Goal: Task Accomplishment & Management: Manage account settings

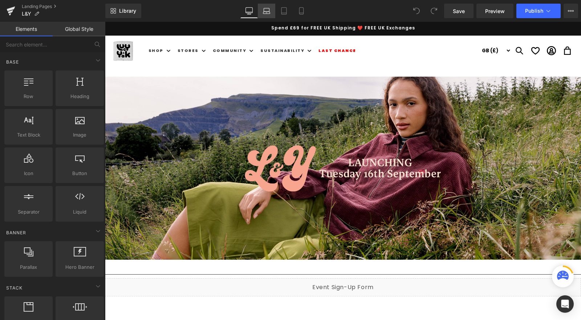
click at [268, 11] on icon at bounding box center [266, 10] width 7 height 7
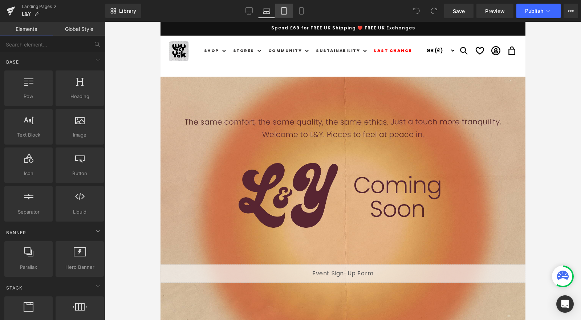
click at [285, 11] on icon at bounding box center [283, 10] width 7 height 7
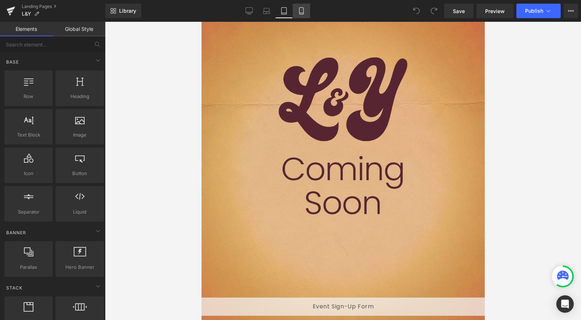
click at [300, 11] on icon at bounding box center [301, 11] width 4 height 7
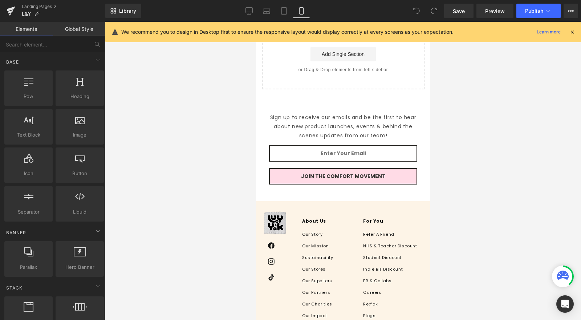
scroll to position [0, 0]
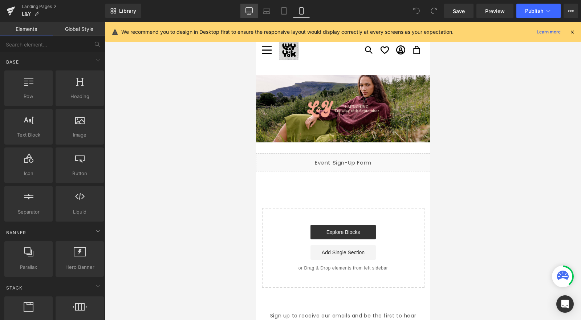
click at [250, 11] on icon at bounding box center [249, 10] width 7 height 7
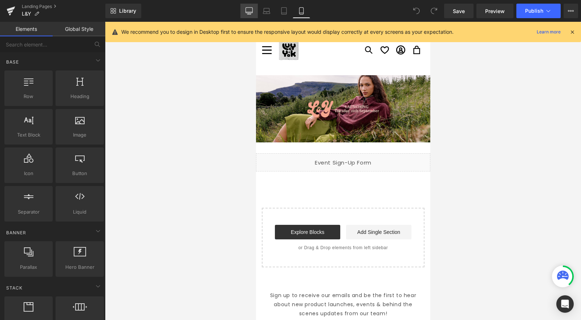
scroll to position [44, 0]
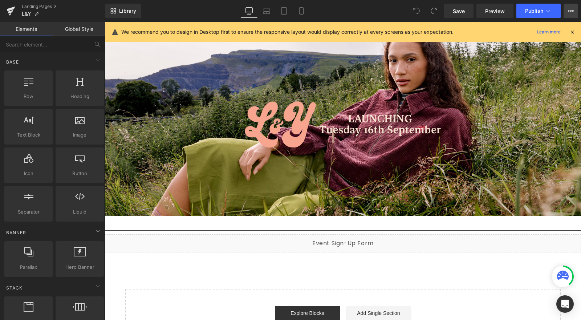
click at [570, 9] on icon at bounding box center [571, 11] width 6 height 6
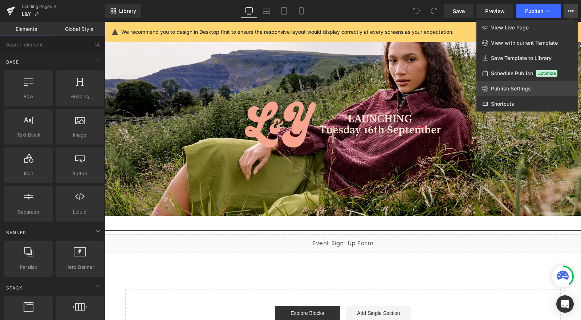
click at [513, 86] on span "Publish Settings" at bounding box center [511, 88] width 40 height 7
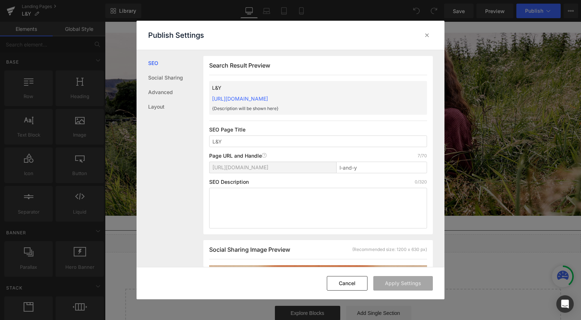
scroll to position [0, 0]
click at [161, 92] on link "Advanced" at bounding box center [175, 92] width 55 height 15
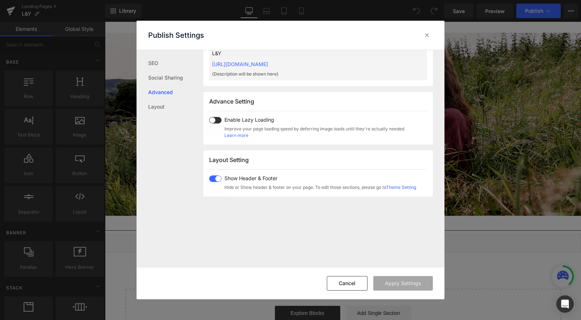
scroll to position [375, 0]
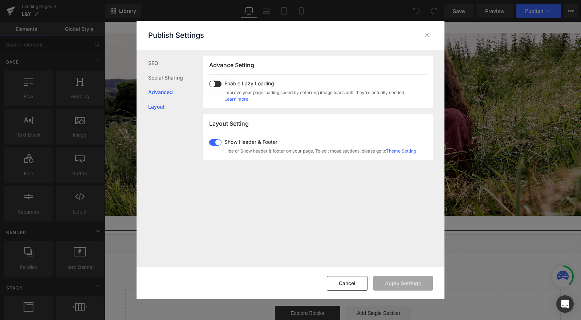
click at [160, 107] on link "Layout" at bounding box center [175, 107] width 55 height 15
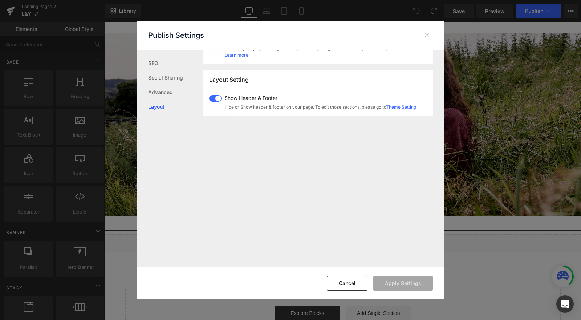
scroll to position [433, 0]
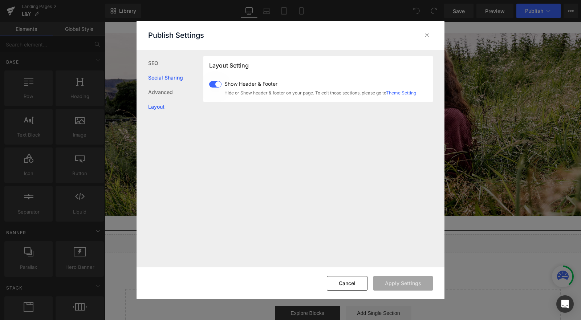
click at [163, 77] on link "Social Sharing" at bounding box center [175, 77] width 55 height 15
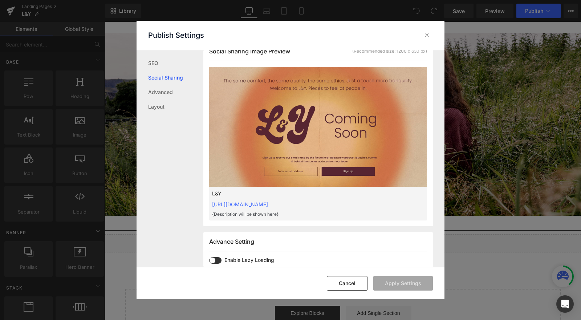
scroll to position [185, 0]
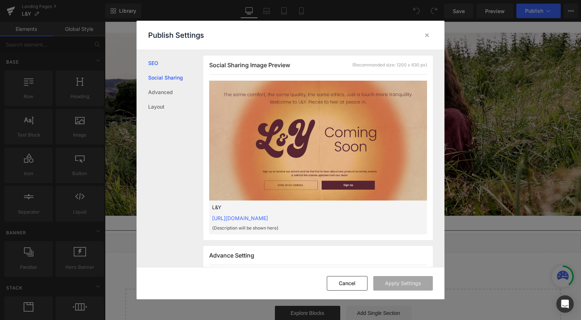
click at [155, 63] on link "SEO" at bounding box center [175, 63] width 55 height 15
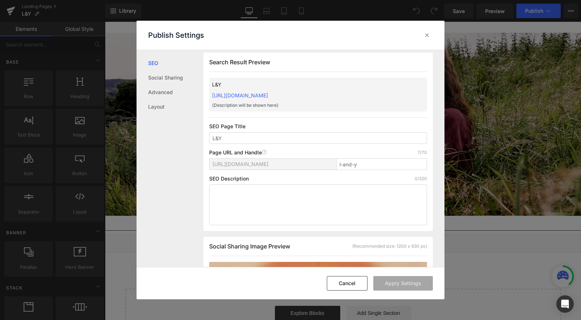
scroll to position [0, 0]
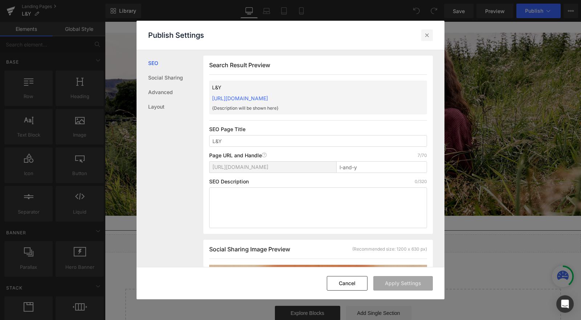
click at [429, 37] on icon at bounding box center [427, 35] width 7 height 7
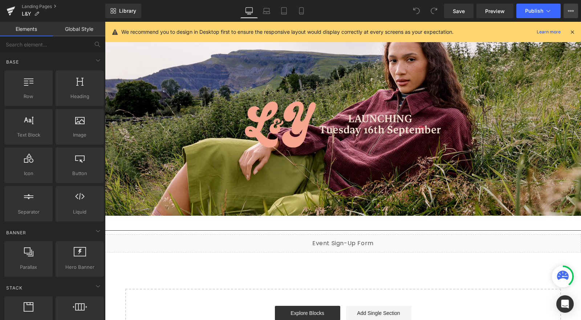
click at [571, 9] on icon at bounding box center [571, 11] width 6 height 6
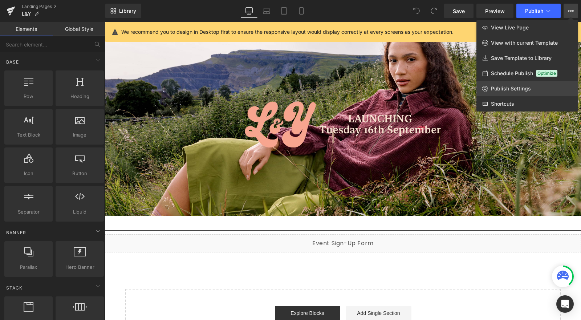
click at [512, 87] on span "Publish Settings" at bounding box center [511, 88] width 40 height 7
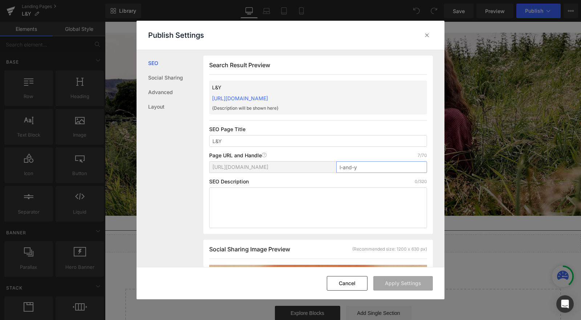
drag, startPoint x: 337, startPoint y: 169, endPoint x: 367, endPoint y: 168, distance: 29.8
click at [364, 168] on input "l-and-y" at bounding box center [381, 167] width 91 height 12
click at [427, 35] on icon at bounding box center [427, 35] width 7 height 7
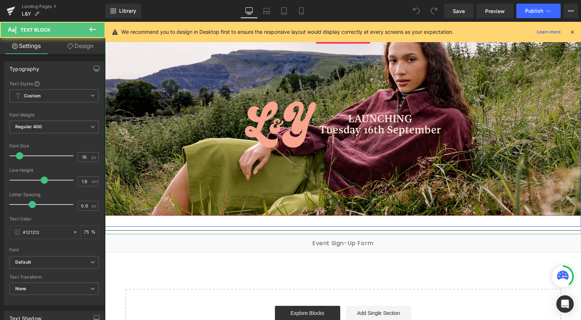
click at [290, 115] on p at bounding box center [343, 114] width 476 height 11
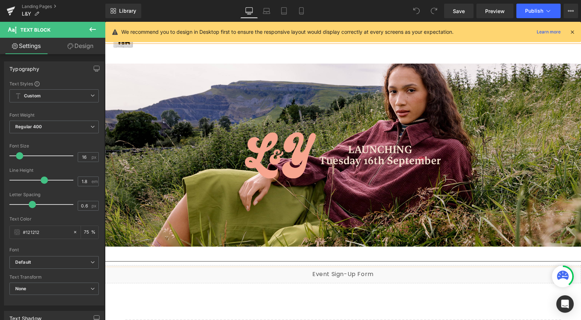
scroll to position [0, 0]
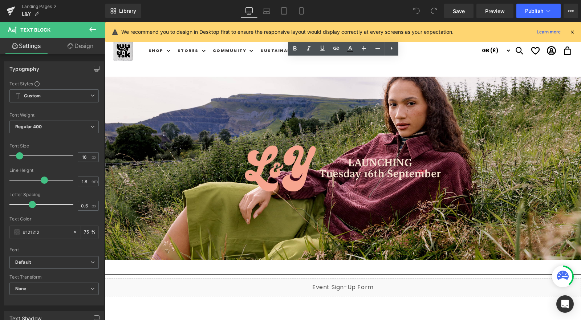
click at [82, 46] on link "Design" at bounding box center [80, 46] width 53 height 16
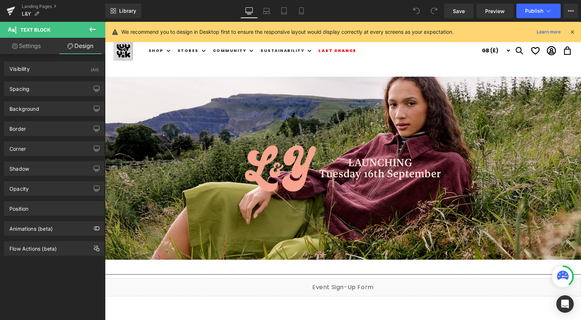
click at [29, 47] on link "Settings" at bounding box center [26, 46] width 53 height 16
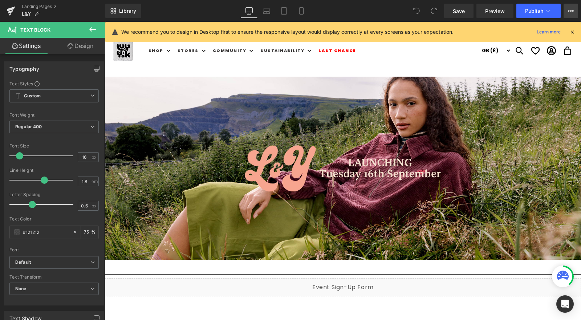
click at [571, 12] on icon at bounding box center [571, 11] width 6 height 6
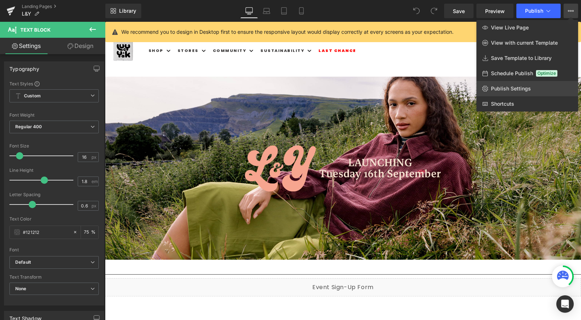
click at [509, 89] on span "Publish Settings" at bounding box center [511, 88] width 40 height 7
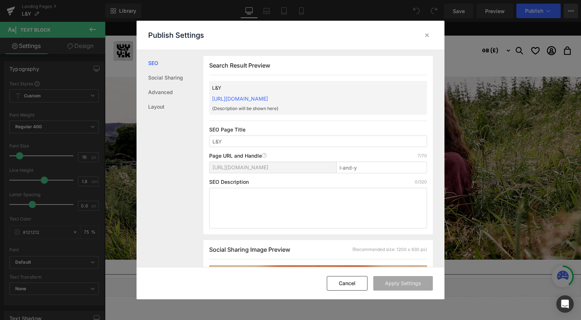
scroll to position [0, 0]
click at [427, 35] on icon at bounding box center [427, 35] width 7 height 7
